Goal: Task Accomplishment & Management: Manage account settings

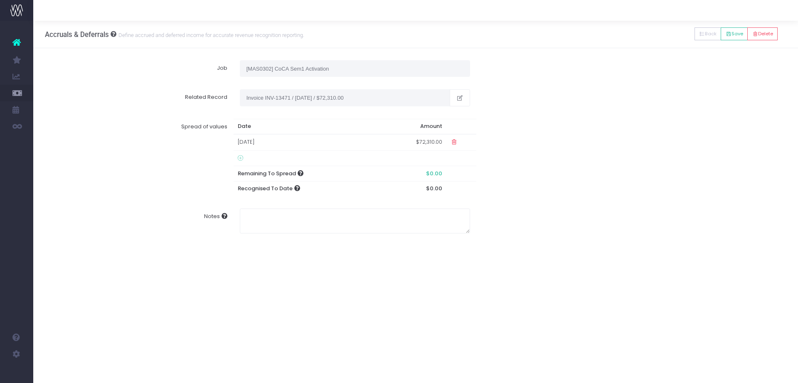
click at [287, 137] on td "11 Aug 2035" at bounding box center [307, 142] width 146 height 16
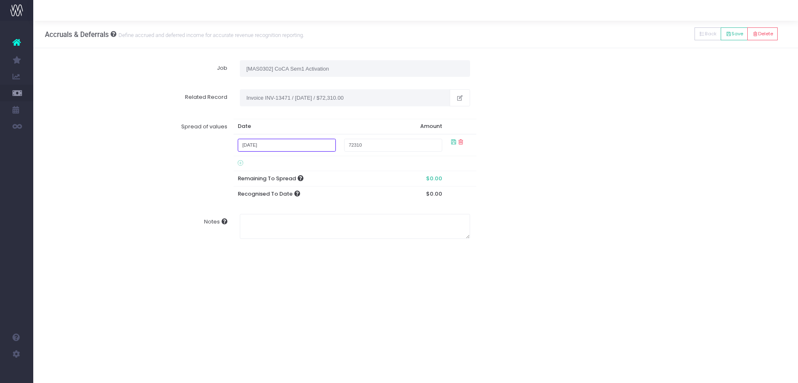
click at [301, 147] on input "August 11, 2035" at bounding box center [287, 145] width 98 height 13
click at [460, 140] on icon at bounding box center [460, 142] width 7 height 7
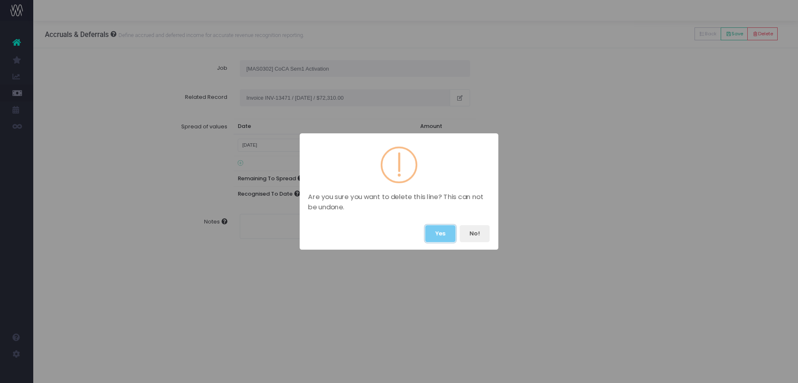
click at [445, 232] on button "Yes" at bounding box center [440, 233] width 30 height 17
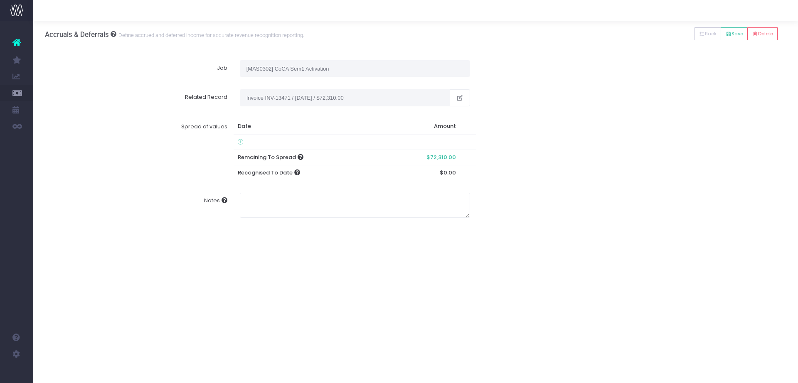
click at [239, 142] on icon at bounding box center [240, 142] width 5 height 7
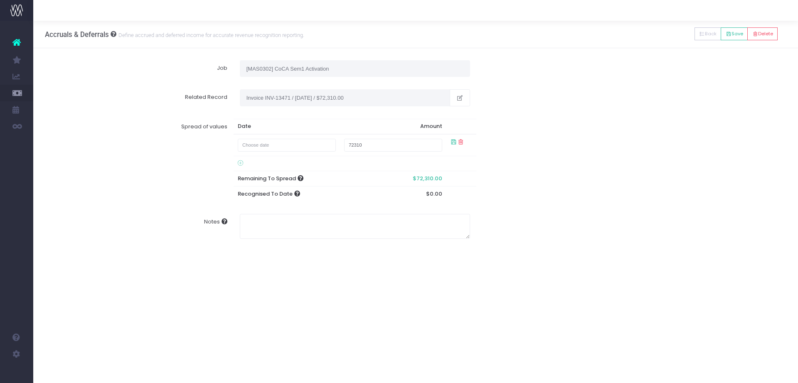
click at [253, 152] on td at bounding box center [287, 145] width 106 height 22
click at [254, 143] on input "text" at bounding box center [287, 145] width 98 height 13
click at [246, 189] on td "31" at bounding box center [249, 187] width 15 height 12
type input "August 31, 2025"
type input "7500"
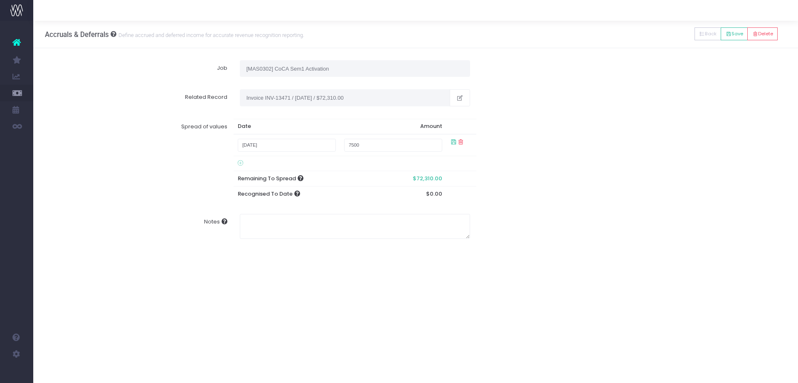
click at [549, 241] on div "Notes" at bounding box center [416, 226] width 754 height 37
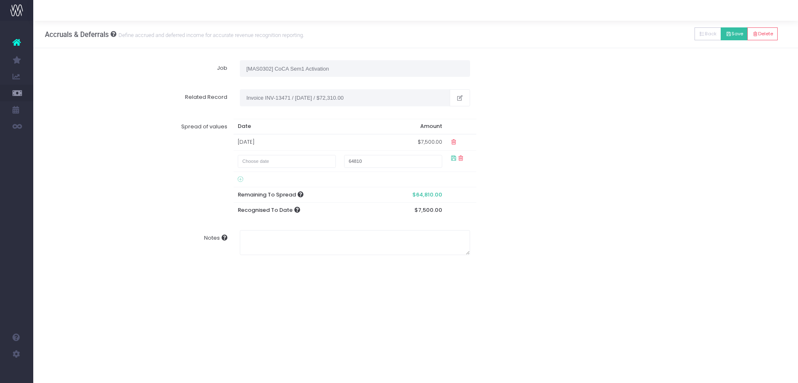
click at [734, 38] on button "Save" at bounding box center [734, 33] width 27 height 13
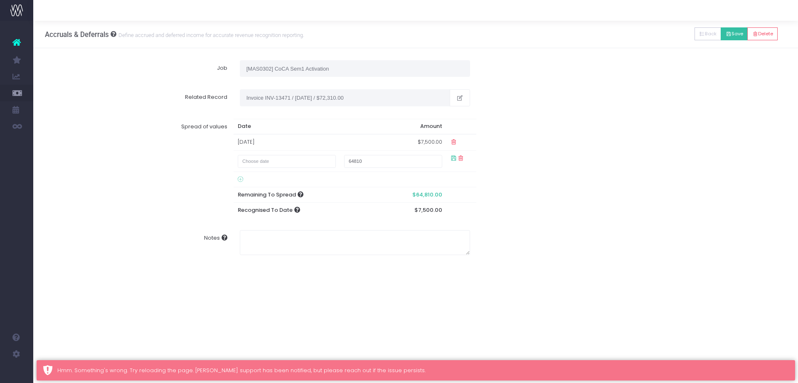
click at [734, 38] on button "Save" at bounding box center [734, 33] width 27 height 13
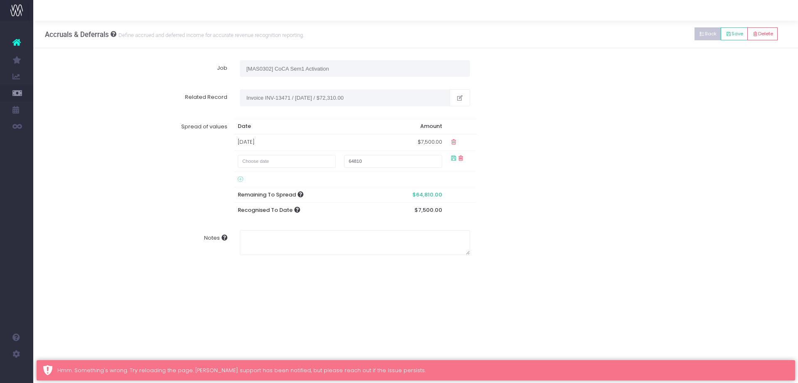
click at [706, 31] on button "Back" at bounding box center [708, 33] width 27 height 13
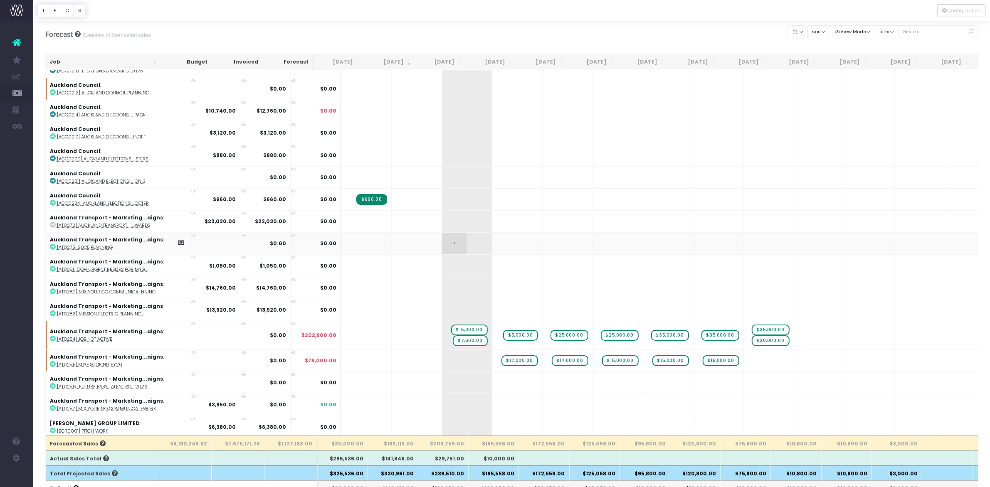
scroll to position [780, 0]
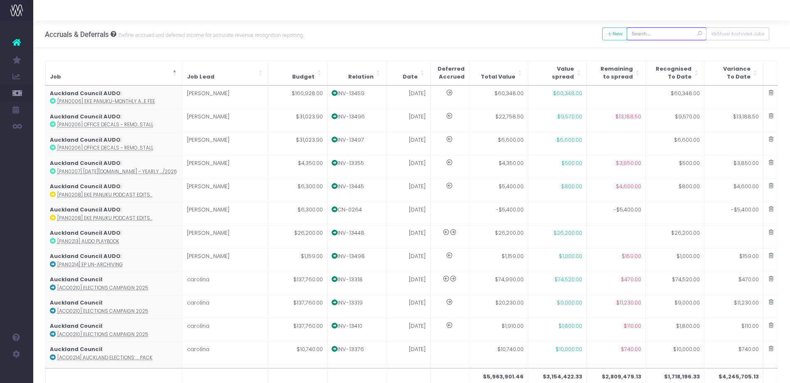
click at [657, 33] on input "text" at bounding box center [667, 33] width 80 height 13
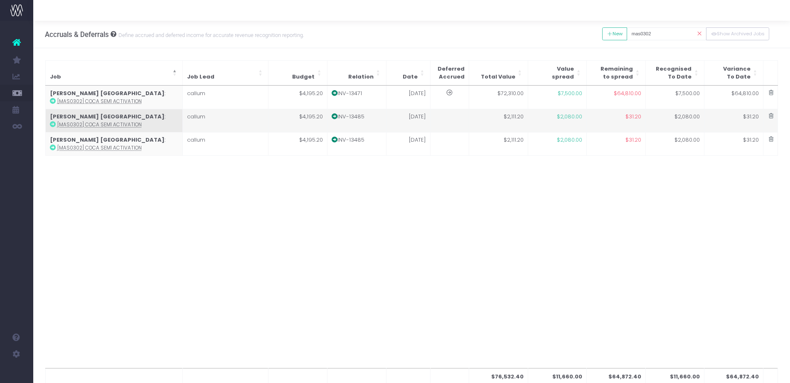
drag, startPoint x: 142, startPoint y: 198, endPoint x: 483, endPoint y: 112, distance: 351.2
click at [142, 198] on div "$76,532.40 $11,660.00 $64,872.40 $11,660.00 $64,872.40 Job Job Lead Budget Rela…" at bounding box center [412, 227] width 734 height 283
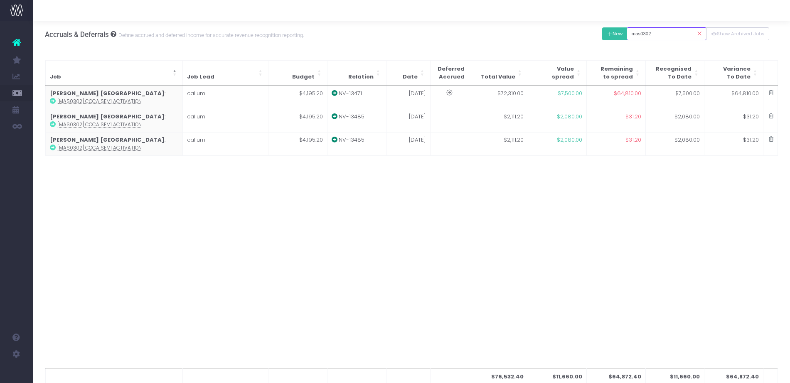
drag, startPoint x: 664, startPoint y: 33, endPoint x: 613, endPoint y: 32, distance: 50.8
click at [613, 32] on div "New Back Save Delete mas0302 Show Archived Jobs" at bounding box center [686, 33] width 167 height 17
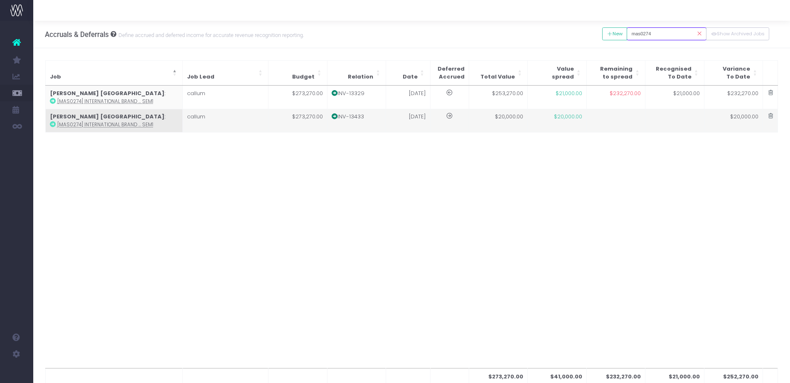
type input "mas0274"
click at [245, 123] on td "callum" at bounding box center [226, 120] width 86 height 23
type input "[MAS0274] International Brand Sem2 & Sem1"
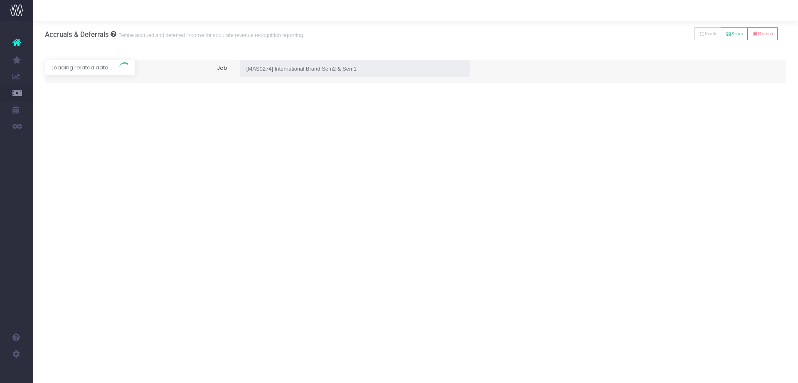
type input "Invoice INV-13433 / 30 May 25 / $20,000.00"
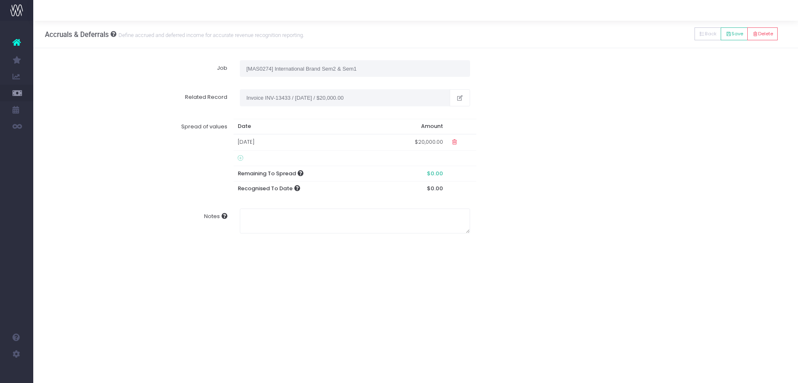
click at [454, 143] on icon at bounding box center [454, 142] width 7 height 7
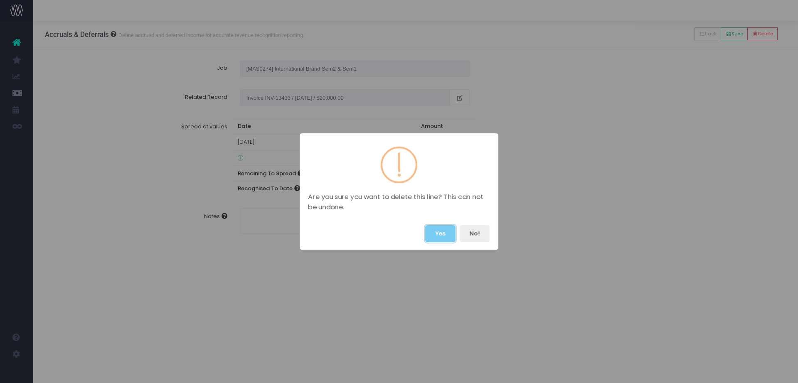
click at [444, 232] on button "Yes" at bounding box center [440, 233] width 30 height 17
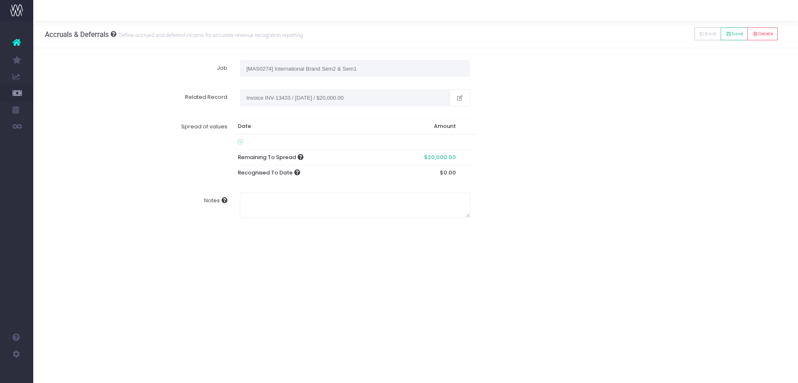
click at [237, 139] on td at bounding box center [307, 141] width 147 height 15
click at [241, 143] on icon at bounding box center [240, 142] width 5 height 7
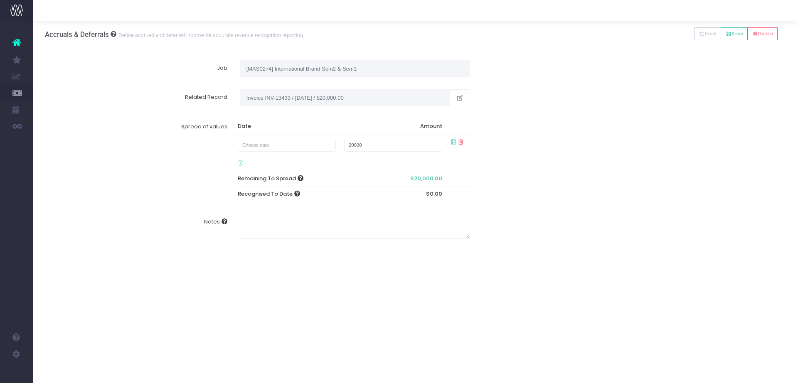
click at [256, 152] on td at bounding box center [287, 145] width 106 height 22
click at [260, 145] on input "text" at bounding box center [287, 145] width 98 height 13
click at [252, 185] on td "31" at bounding box center [249, 187] width 15 height 12
type input "August 31, 2025"
type input "5000"
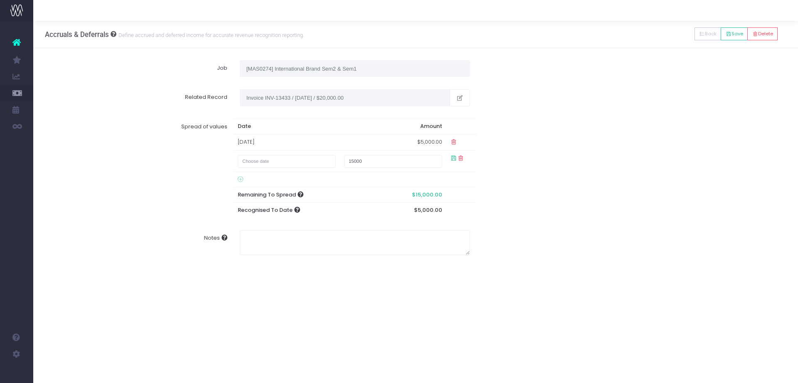
click at [585, 217] on div "Spread of values Date Amount 31 Aug 2025 $5,000.00 15000 Remaining To Spread $1…" at bounding box center [416, 168] width 754 height 111
click at [734, 30] on button "Save" at bounding box center [734, 33] width 27 height 13
click at [160, 187] on label "Spread of values" at bounding box center [143, 168] width 182 height 99
click at [709, 21] on div "New Back Save Delete mas0274 Show Archived Jobs" at bounding box center [736, 34] width 82 height 27
click at [708, 29] on button "Back" at bounding box center [708, 33] width 27 height 13
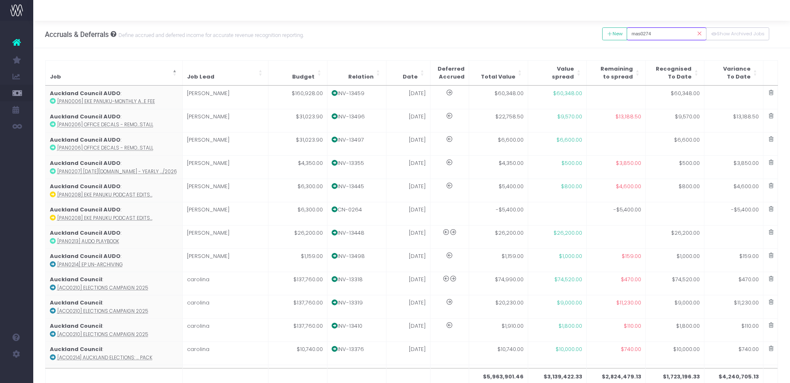
click at [664, 34] on input "mas0274" at bounding box center [667, 33] width 80 height 13
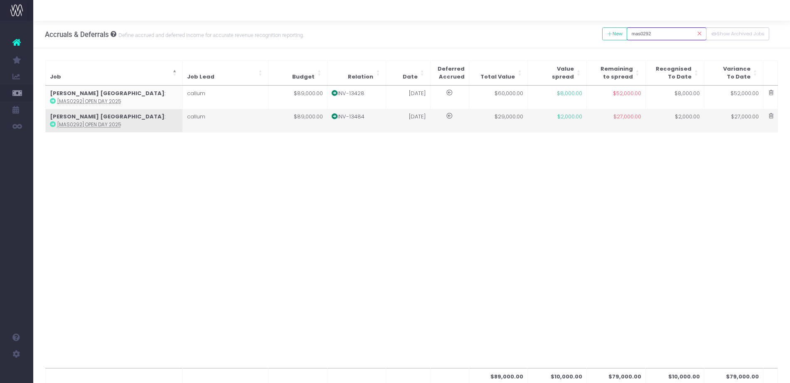
type input "mas0292"
click at [256, 123] on td "callum" at bounding box center [226, 120] width 86 height 23
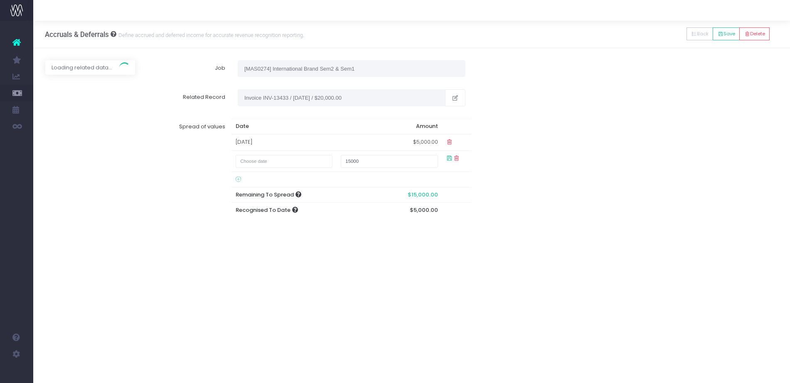
type input "[MAS0292] Open Day 2025"
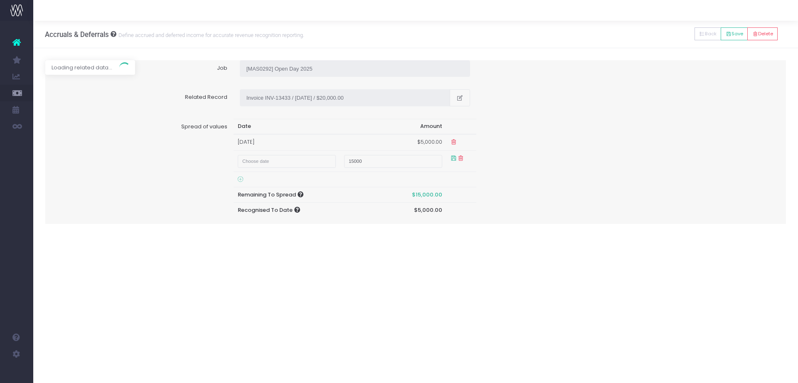
type input "Invoice INV-13484 / 31 Jul 25 / $29,000.00"
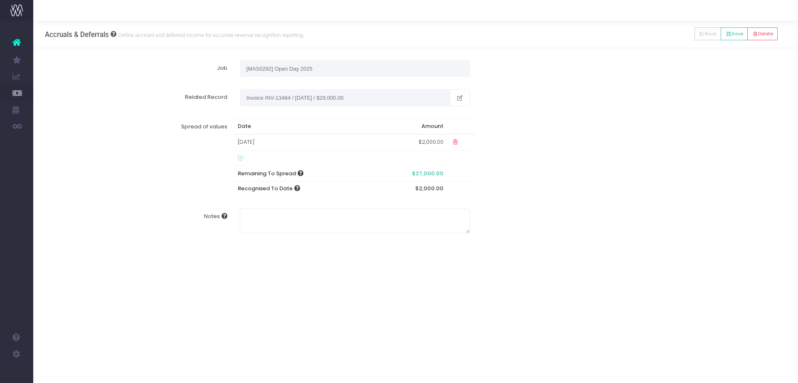
click at [243, 157] on icon at bounding box center [240, 158] width 5 height 7
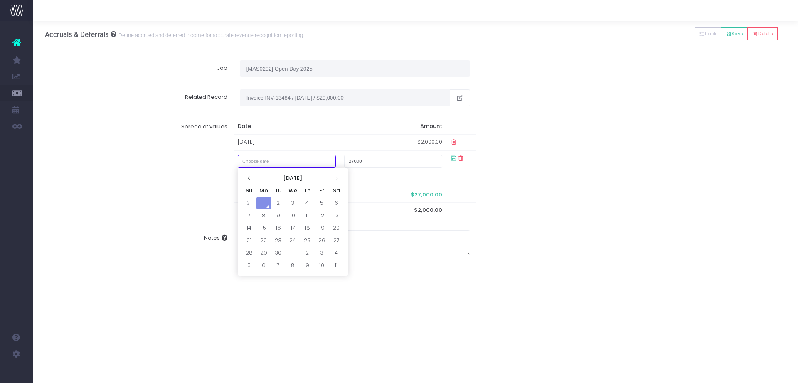
click at [258, 164] on input "text" at bounding box center [287, 161] width 98 height 13
click at [250, 202] on td "31" at bounding box center [249, 203] width 15 height 12
type input "August 31, 2025"
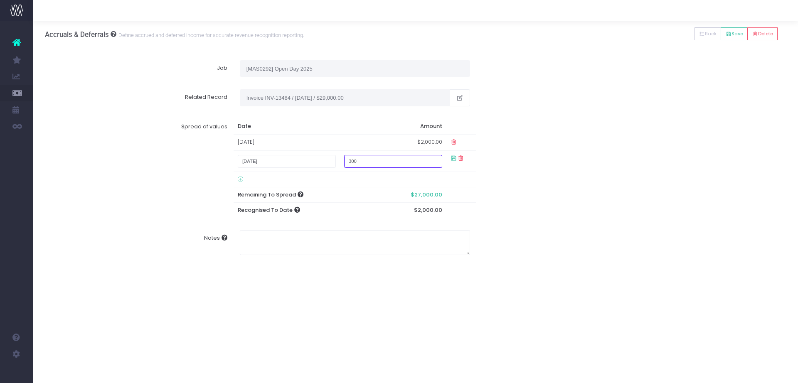
type input "3000"
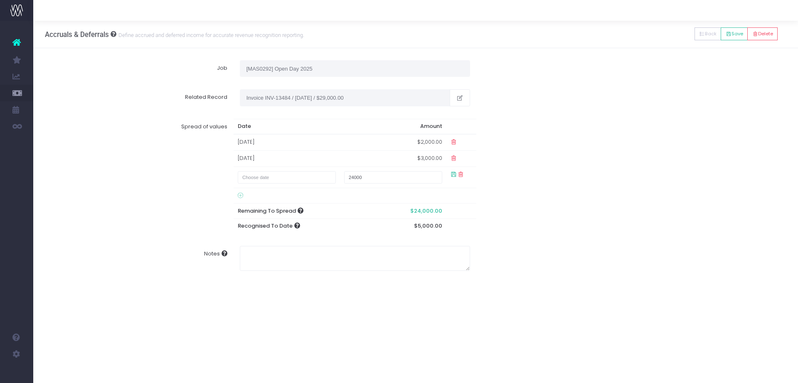
drag, startPoint x: 544, startPoint y: 180, endPoint x: 549, endPoint y: 173, distance: 9.3
click at [544, 180] on div "Spread of values Date Amount 01 Jul 2025 $2,000.00 31 Aug 2025 $3,000.00 24000 …" at bounding box center [416, 177] width 754 height 128
click at [744, 36] on button "Save" at bounding box center [734, 33] width 27 height 13
click at [730, 35] on button "Save" at bounding box center [734, 33] width 27 height 13
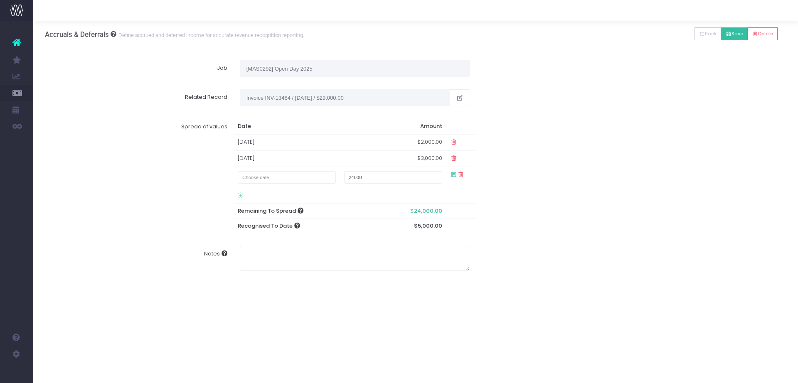
click at [730, 35] on button "Save" at bounding box center [734, 33] width 27 height 13
click at [705, 30] on button "Back" at bounding box center [708, 33] width 27 height 13
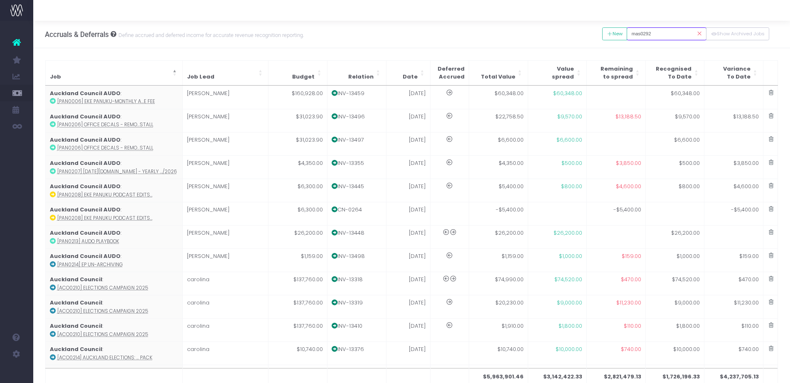
drag, startPoint x: 665, startPoint y: 29, endPoint x: 590, endPoint y: 24, distance: 75.0
click at [590, 24] on div "Accruals & Deferrals Define accrued and deferred income for accurate revenue re…" at bounding box center [411, 34] width 757 height 27
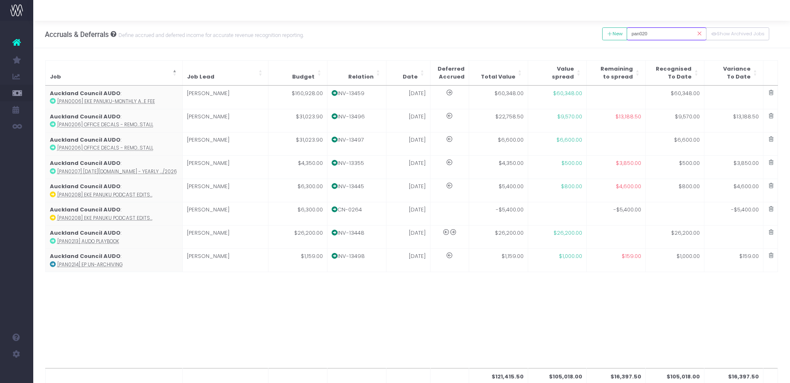
type input "pan0206"
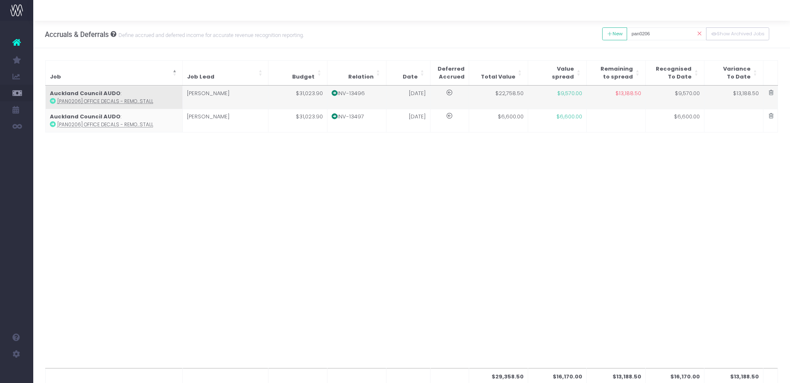
click at [535, 93] on td "$9,570.00" at bounding box center [557, 97] width 59 height 23
type input "[PAN0206] Office Decals - Removal of EP logos + Print and Install"
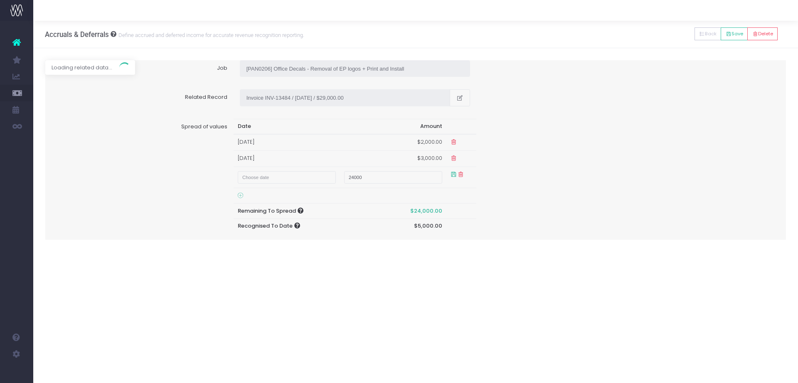
type input "Invoice INV-13496 / 30 Jul 25 / $22,758.50"
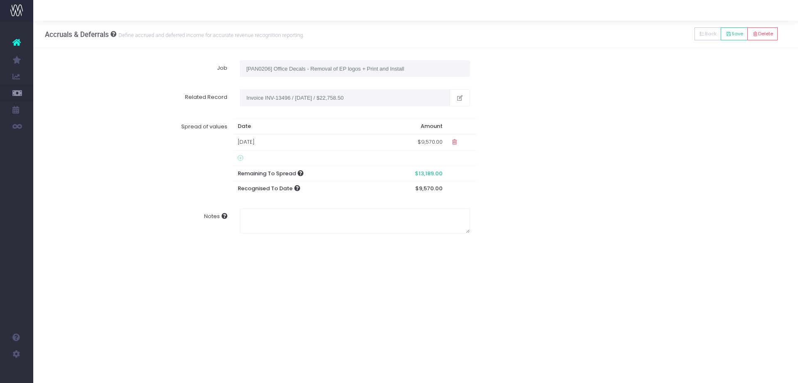
click at [240, 156] on icon at bounding box center [240, 158] width 5 height 7
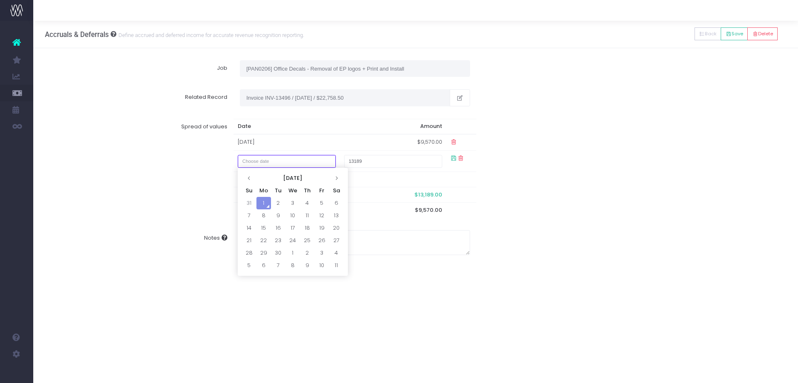
click at [249, 155] on input "text" at bounding box center [287, 161] width 98 height 13
click at [245, 203] on td "31" at bounding box center [249, 203] width 15 height 12
type input "August 31, 2025"
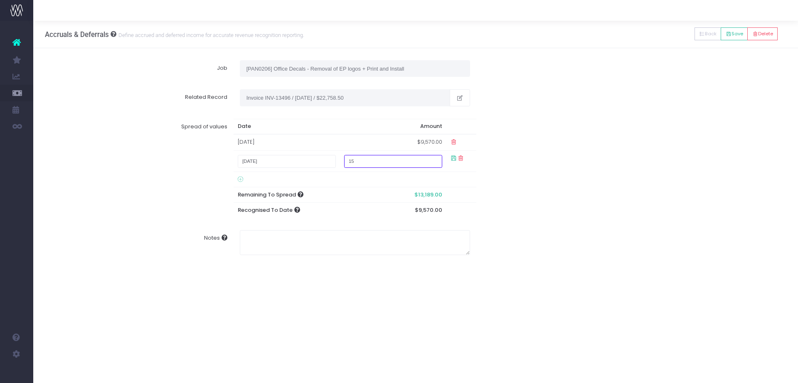
type input "150"
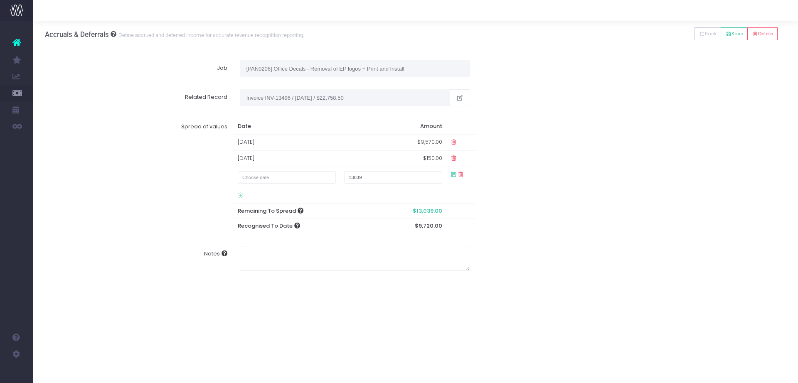
click at [536, 212] on div "Spread of values Date Amount 01 Jul 2025 $9,570.00 31 Aug 2025 $150.00 13039 Re…" at bounding box center [416, 177] width 754 height 128
click at [737, 30] on button "Save" at bounding box center [734, 33] width 27 height 13
click at [699, 34] on icon at bounding box center [702, 34] width 6 height 0
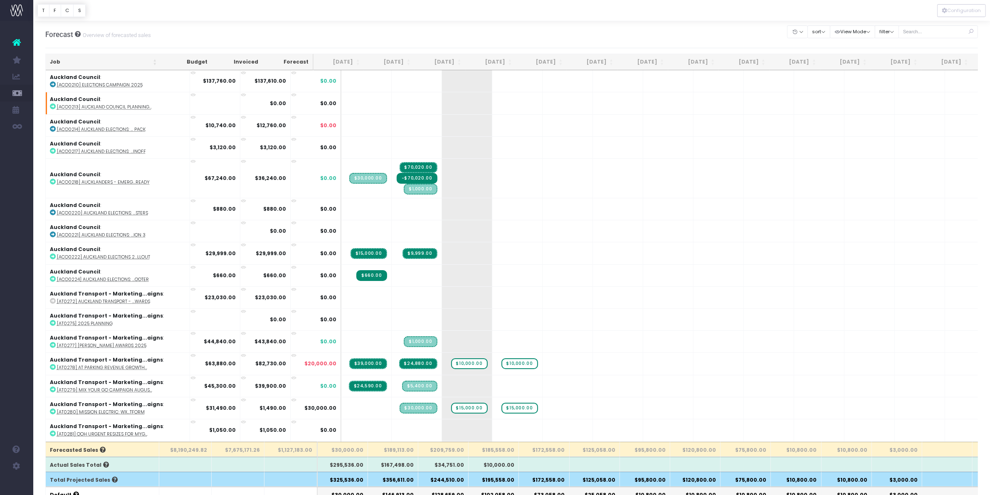
click at [404, 60] on th "[DATE]" at bounding box center [389, 62] width 51 height 16
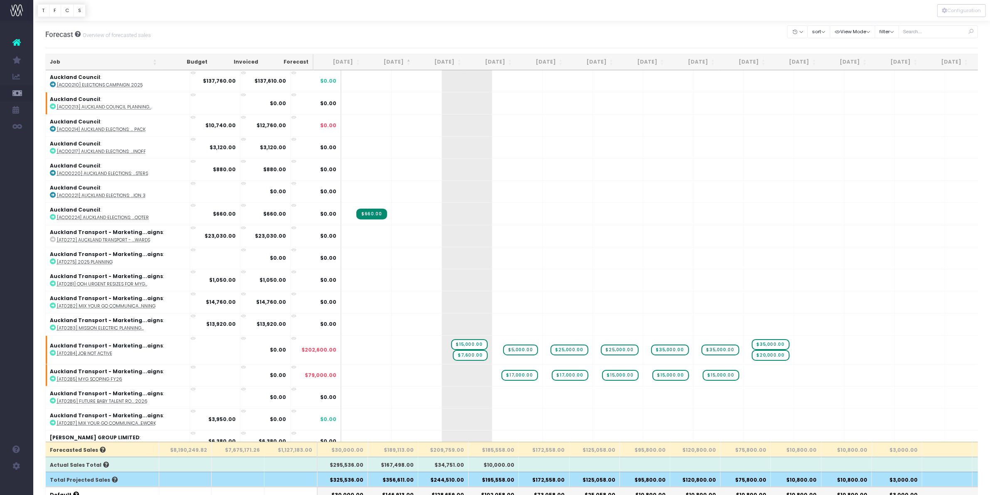
click at [404, 60] on th "[DATE]" at bounding box center [389, 62] width 51 height 16
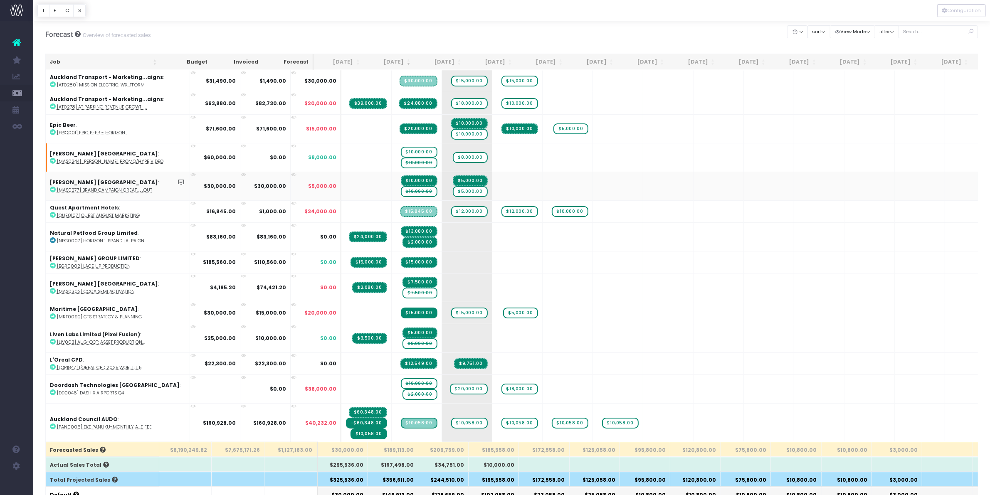
click at [402, 188] on span "$10,000.00" at bounding box center [419, 191] width 37 height 11
type input "0"
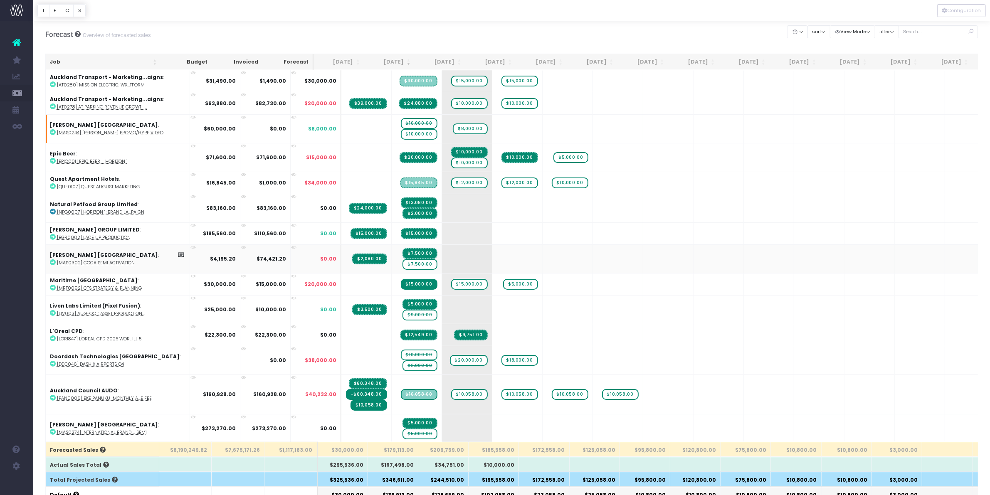
click at [403, 259] on span "$7,500.00" at bounding box center [420, 264] width 35 height 11
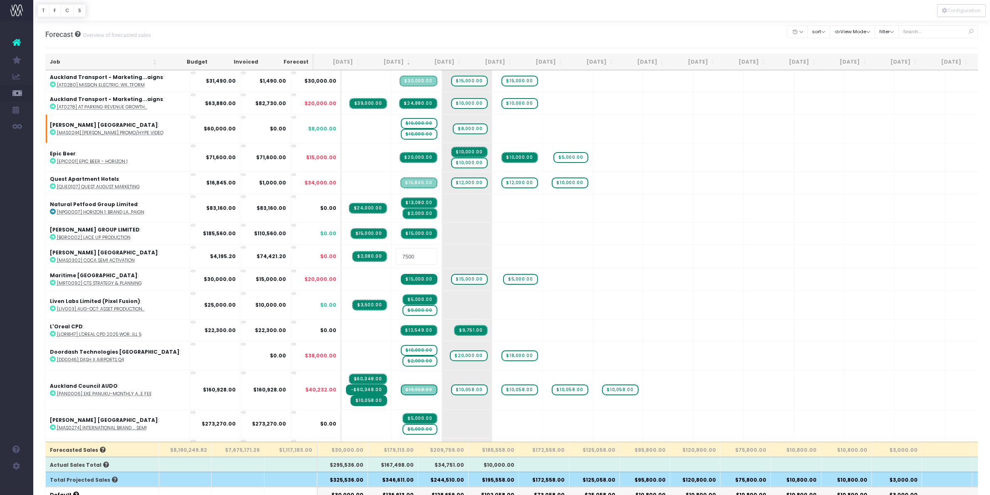
type input "0"
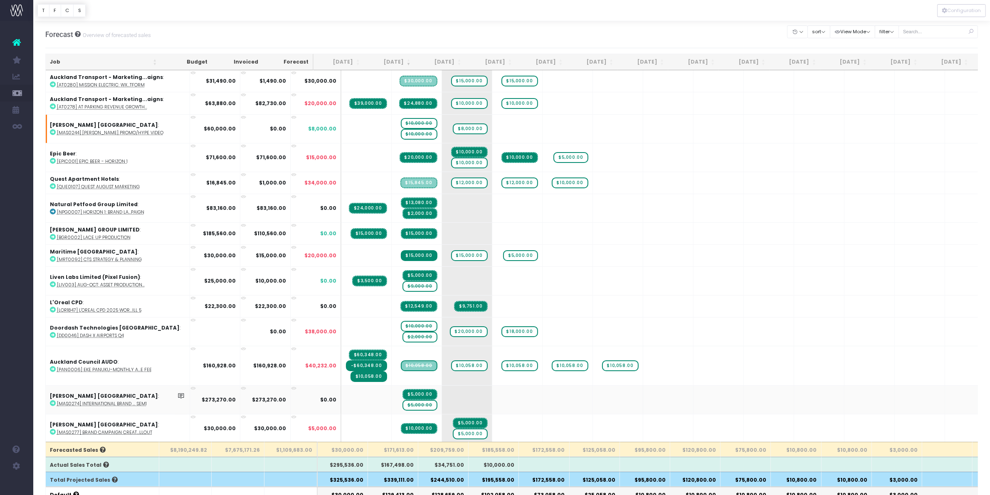
click at [405, 400] on span "$5,000.00" at bounding box center [420, 405] width 35 height 11
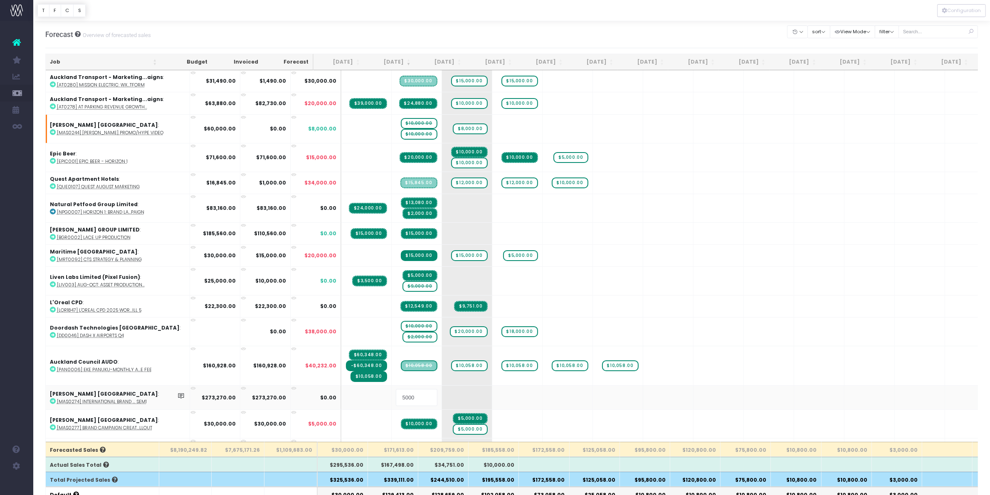
type input "0"
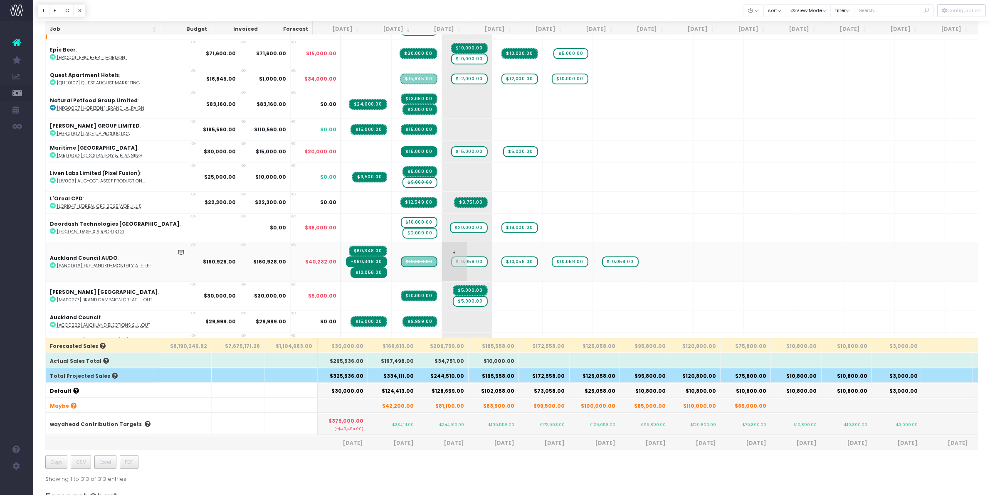
scroll to position [52, 0]
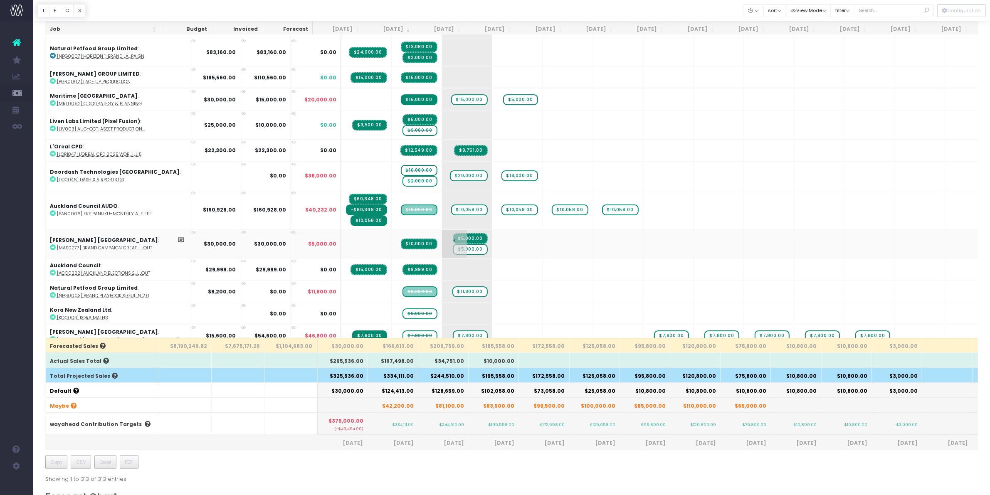
click at [455, 244] on span "$5,000.00" at bounding box center [470, 249] width 35 height 11
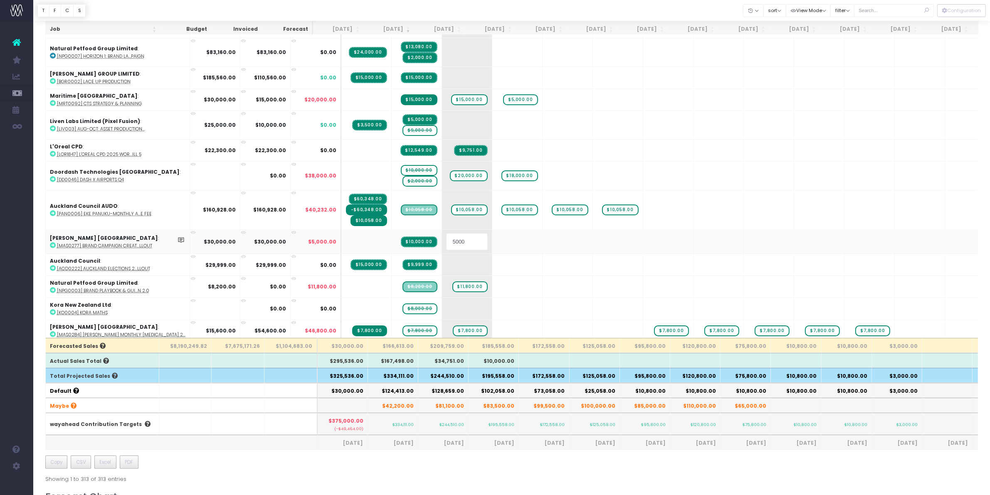
type input "0"
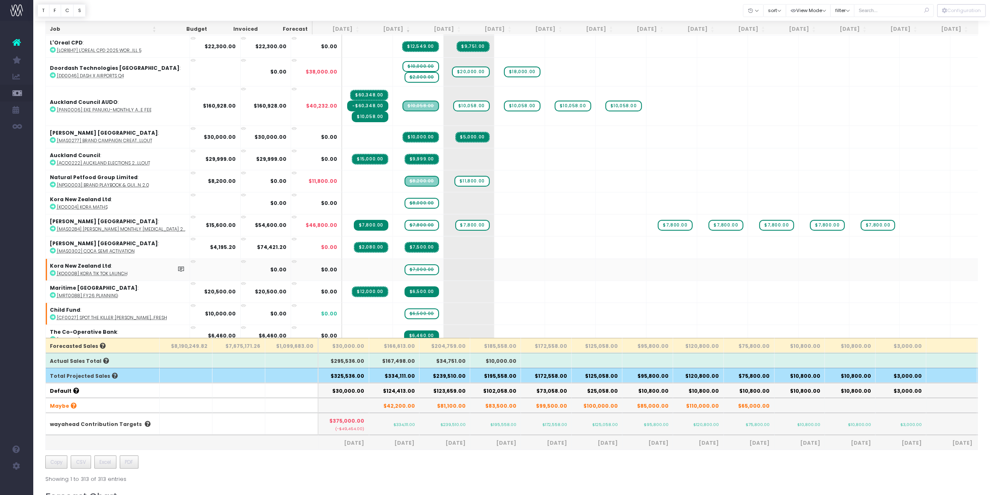
scroll to position [208, 0]
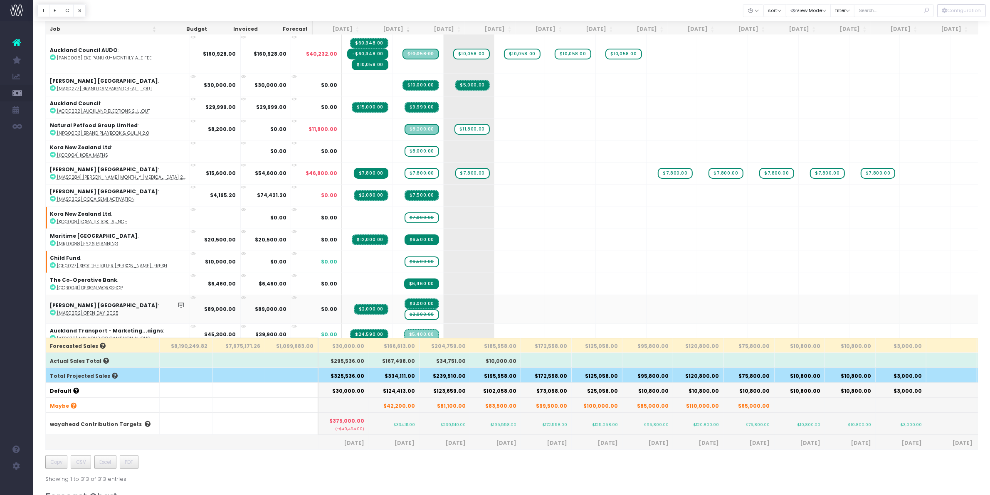
click at [405, 309] on span "$3,000.00" at bounding box center [422, 314] width 35 height 11
type input "0"
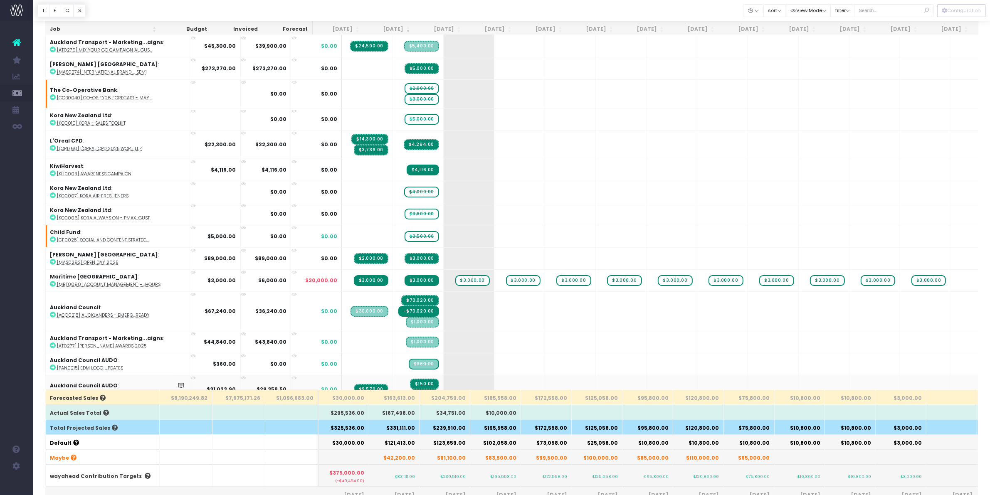
scroll to position [572, 0]
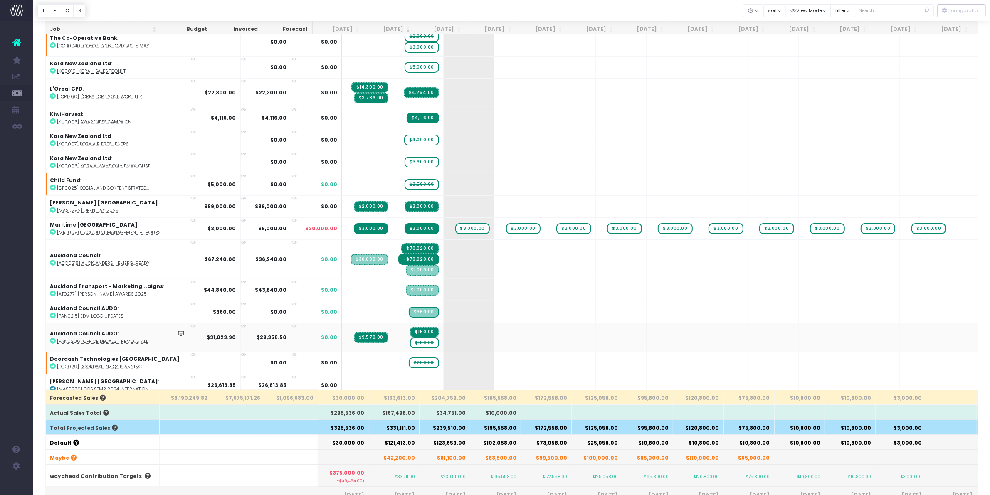
click at [411, 338] on span "$150.00" at bounding box center [424, 343] width 29 height 11
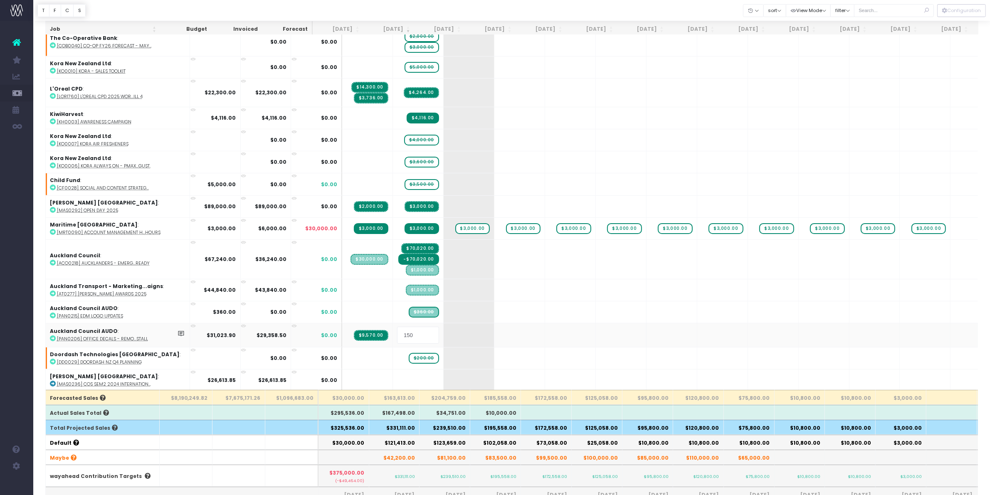
type input "0"
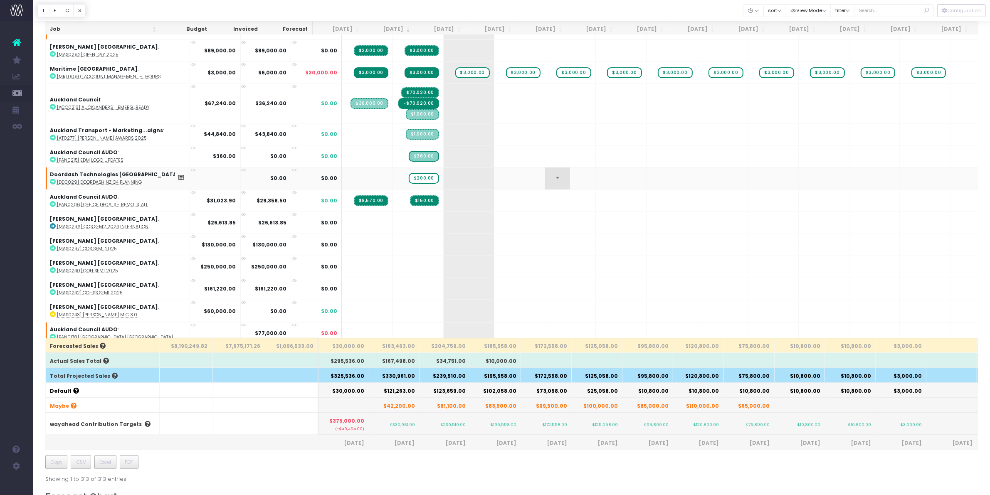
scroll to position [520, 0]
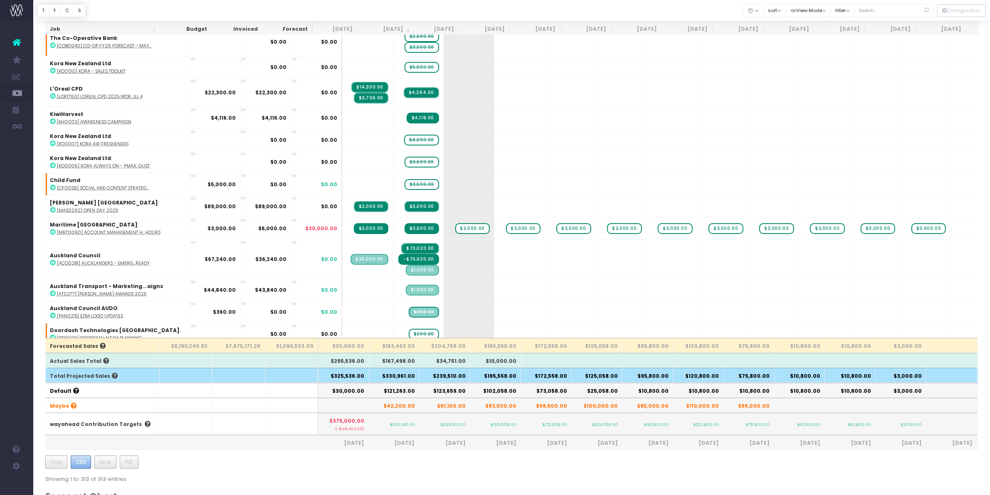
click at [79, 463] on span "CSV" at bounding box center [81, 462] width 10 height 7
click at [899, 10] on input "text" at bounding box center [894, 10] width 80 height 13
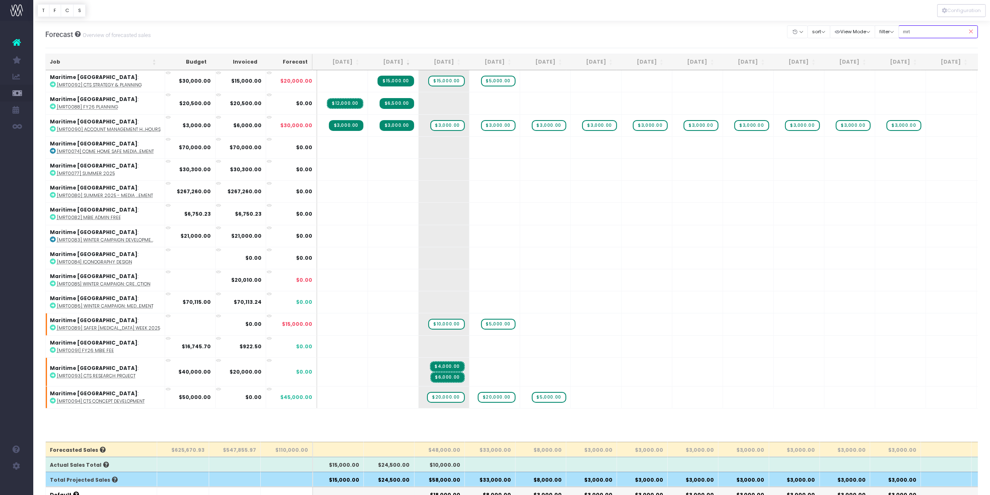
scroll to position [312, 0]
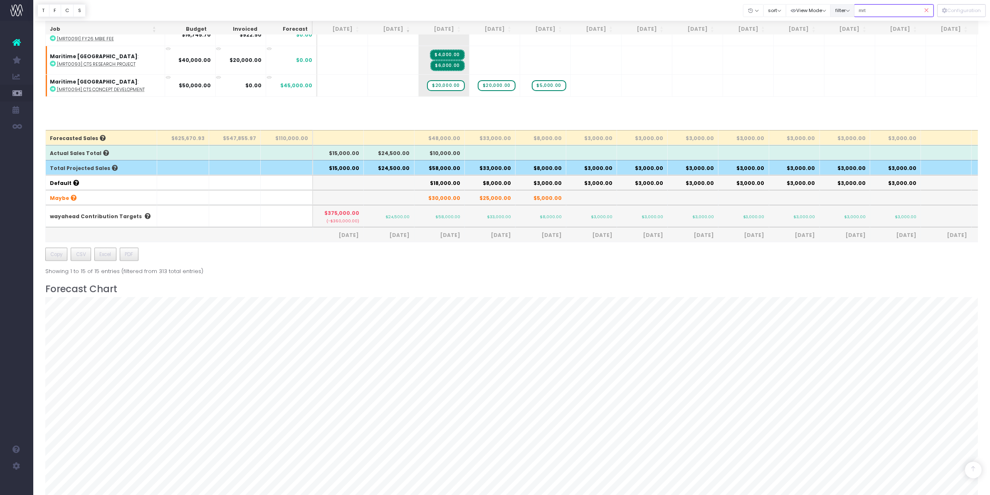
drag, startPoint x: 870, startPoint y: 12, endPoint x: 848, endPoint y: 7, distance: 22.0
click at [848, 7] on div "Clear Filters Hide [DATE] [DATE] [DATE] [DATE] [DATE] [DATE] [DATE] [DATE] [DAT…" at bounding box center [839, 10] width 190 height 17
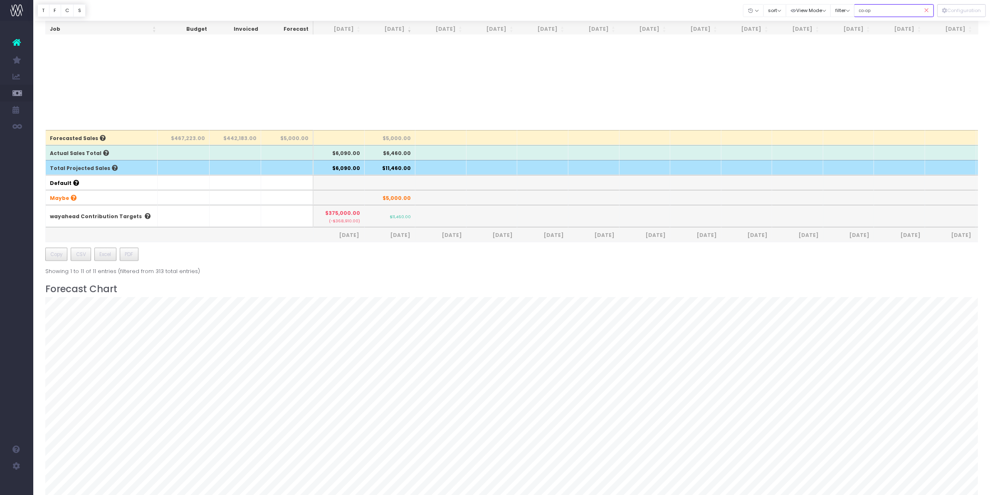
scroll to position [0, 0]
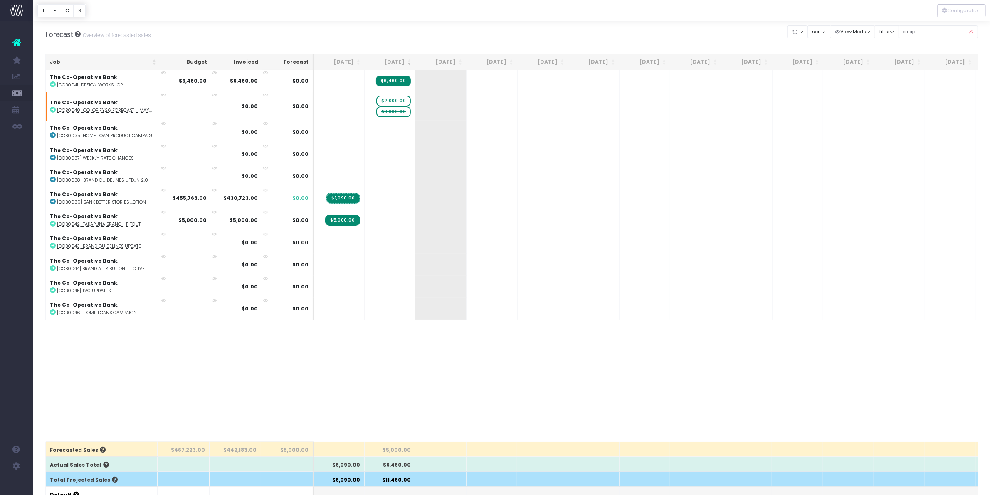
drag, startPoint x: 930, startPoint y: 38, endPoint x: 926, endPoint y: 34, distance: 5.3
click at [926, 34] on div "co-op" at bounding box center [939, 31] width 80 height 17
drag, startPoint x: 924, startPoint y: 32, endPoint x: 882, endPoint y: 25, distance: 42.9
click at [882, 25] on div "Clear Filters Hide [DATE] [DATE] [DATE] [DATE] [DATE] [DATE] [DATE] [DATE] [DAT…" at bounding box center [883, 31] width 190 height 17
type input "kiwi"
